Goal: Information Seeking & Learning: Learn about a topic

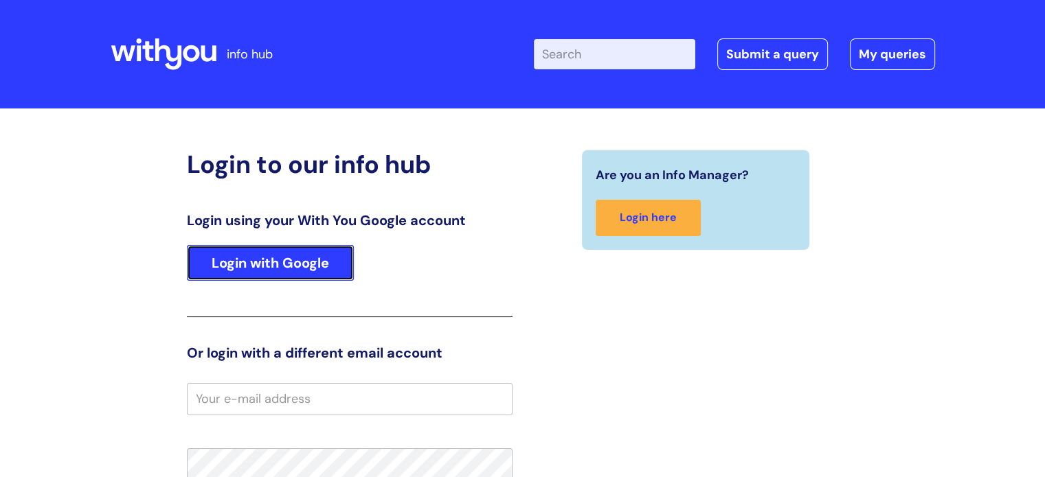
click at [335, 247] on link "Login with Google" at bounding box center [270, 263] width 167 height 36
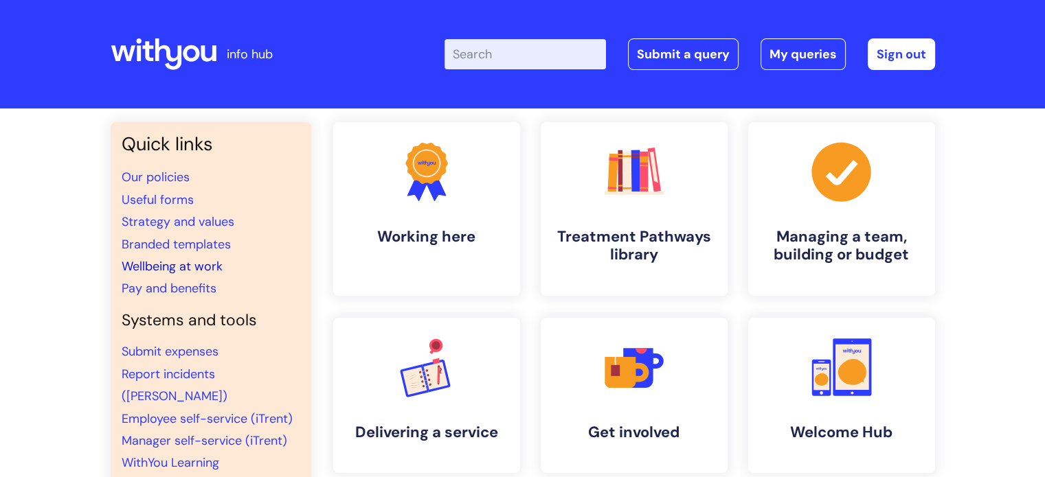
click at [175, 264] on link "Wellbeing at work" at bounding box center [172, 266] width 101 height 16
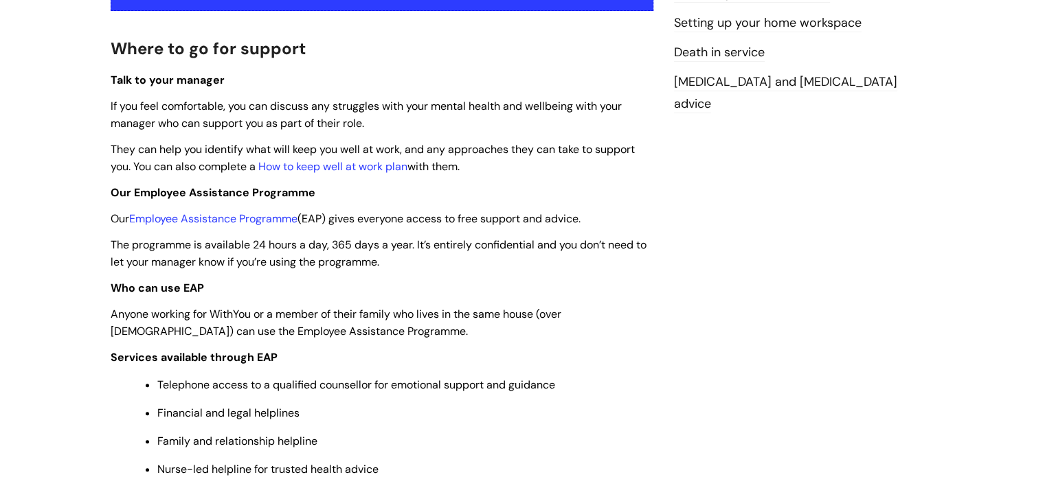
scroll to position [374, 0]
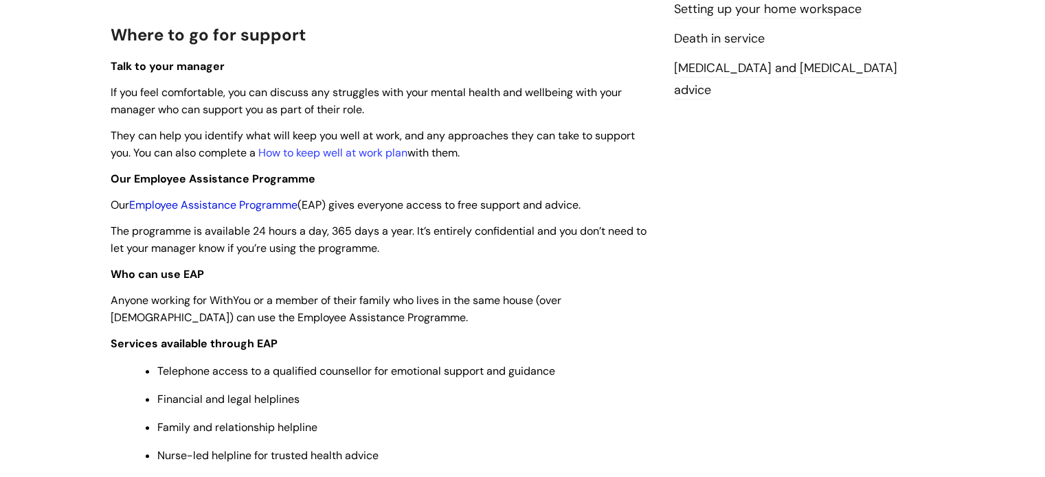
click at [295, 204] on link "Employee Assistance Programme" at bounding box center [213, 205] width 168 height 14
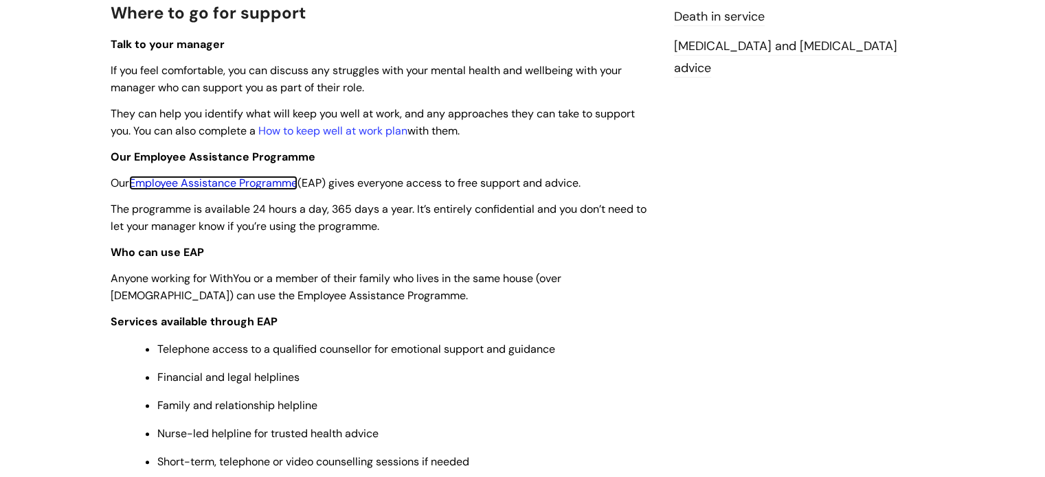
scroll to position [398, 0]
